Goal: Transaction & Acquisition: Purchase product/service

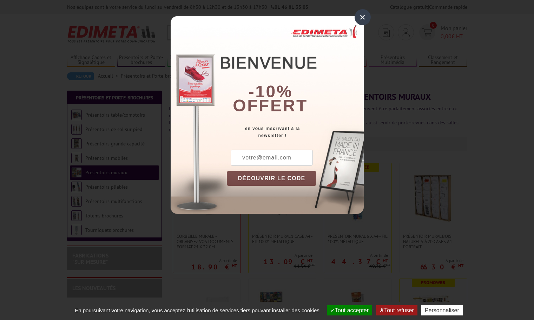
click at [361, 17] on div "×" at bounding box center [362, 17] width 16 height 16
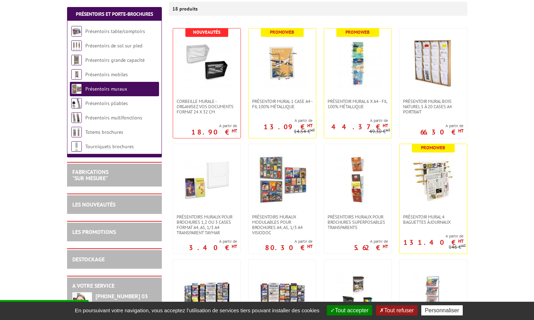
scroll to position [140, 0]
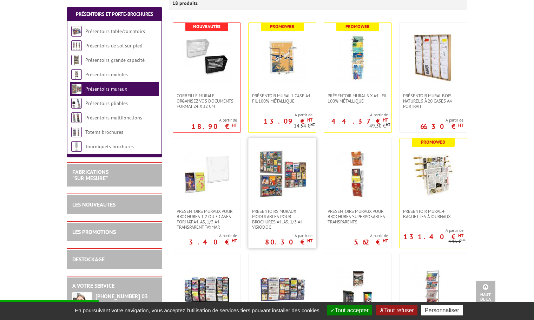
click at [277, 194] on img at bounding box center [281, 173] width 49 height 49
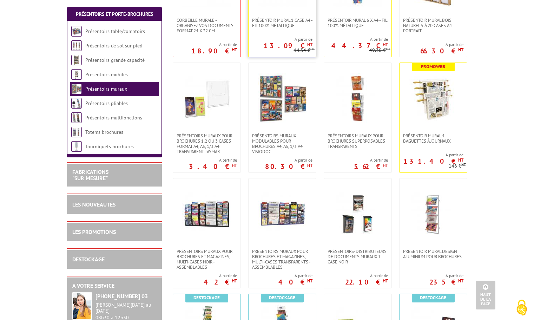
scroll to position [246, 0]
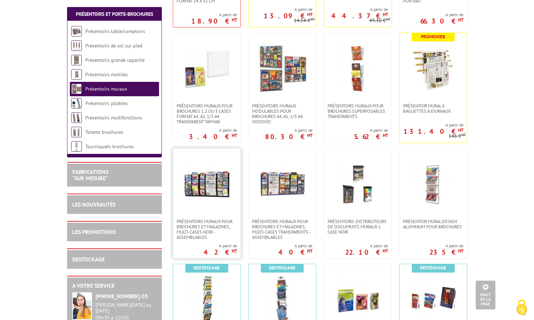
click at [207, 204] on img at bounding box center [206, 183] width 49 height 49
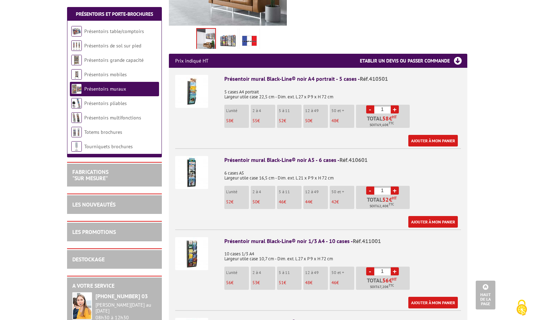
scroll to position [246, 0]
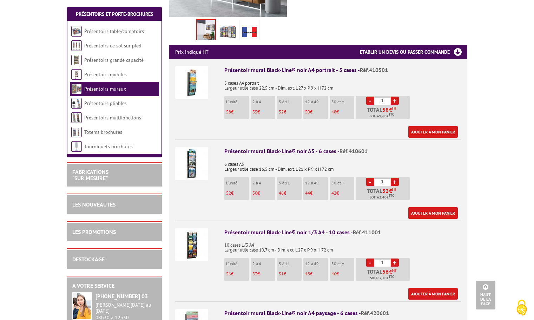
click at [420, 126] on link "Ajouter à mon panier" at bounding box center [432, 132] width 49 height 12
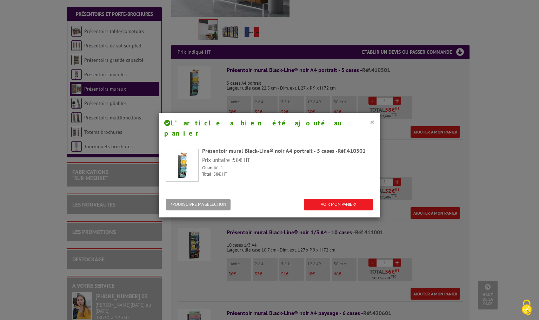
click at [372, 119] on button "×" at bounding box center [372, 121] width 5 height 9
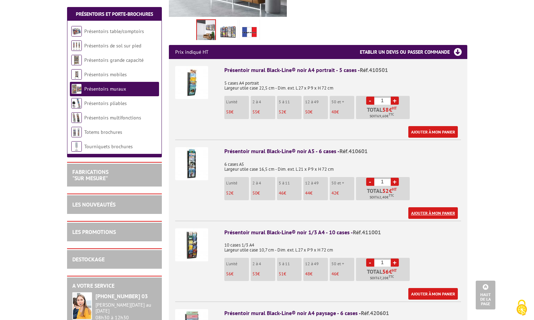
click at [431, 207] on link "Ajouter à mon panier" at bounding box center [432, 213] width 49 height 12
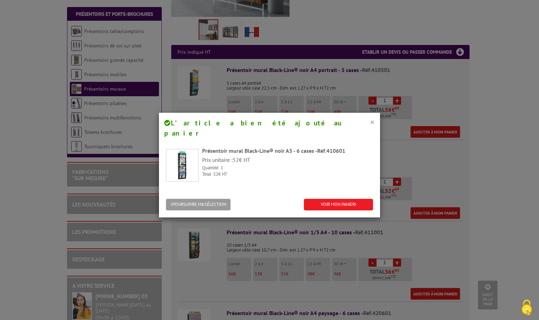
click at [370, 120] on button "×" at bounding box center [372, 121] width 5 height 9
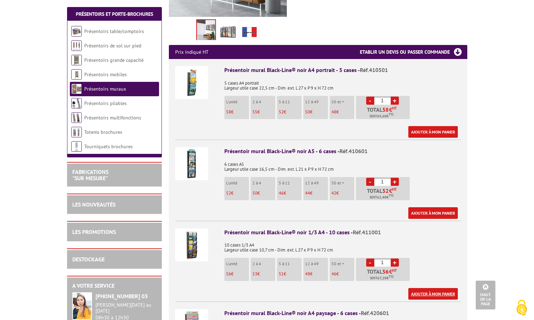
click at [422, 288] on link "Ajouter à mon panier" at bounding box center [432, 294] width 49 height 12
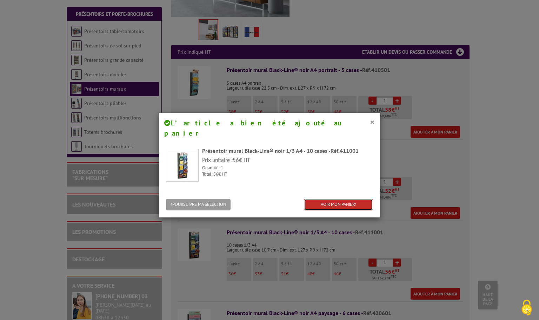
click at [317, 199] on link "VOIR MON PANIER" at bounding box center [338, 205] width 69 height 12
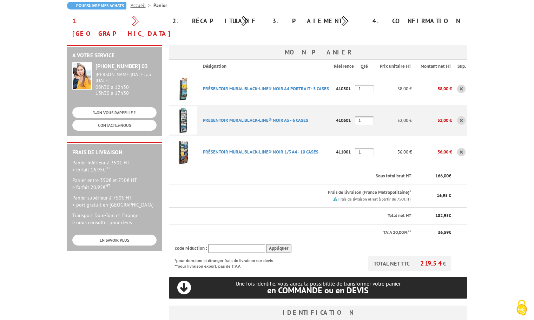
scroll to position [105, 0]
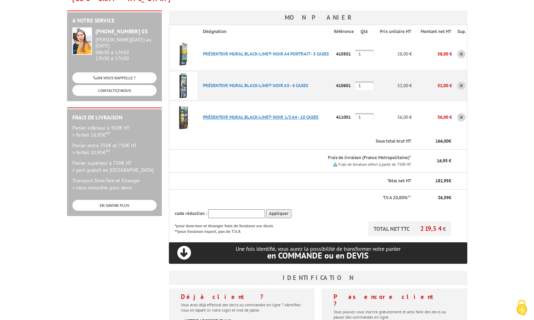
click at [208, 114] on link "PRéSENTOIR MURAL BLACK-LINE® NOIR 1/3 A4 - 10 CASES" at bounding box center [260, 117] width 115 height 6
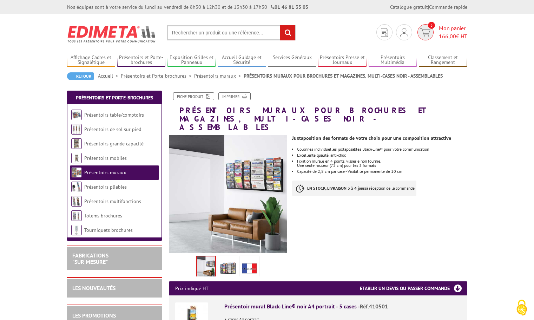
click at [447, 30] on span "Mon panier 166,00 € HT" at bounding box center [452, 32] width 28 height 16
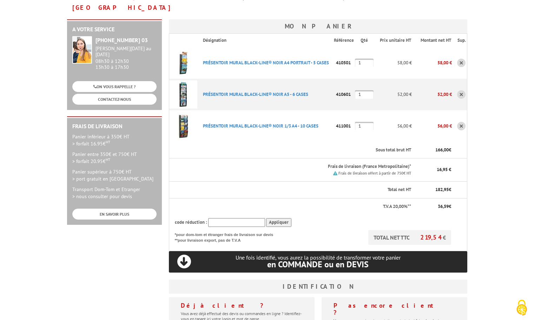
scroll to position [105, 0]
